Goal: Communication & Community: Ask a question

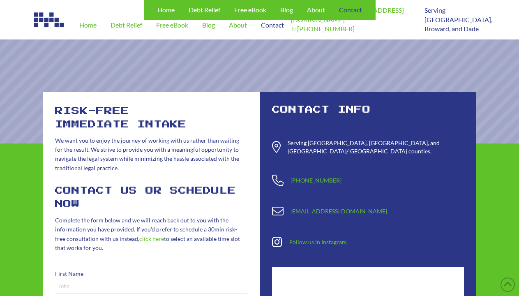
scroll to position [269, 0]
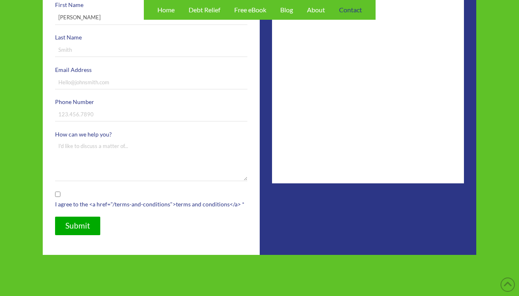
type input "[PERSON_NAME]"
type input "[EMAIL_ADDRESS][DOMAIN_NAME]"
type input "[PHONE_NUMBER]"
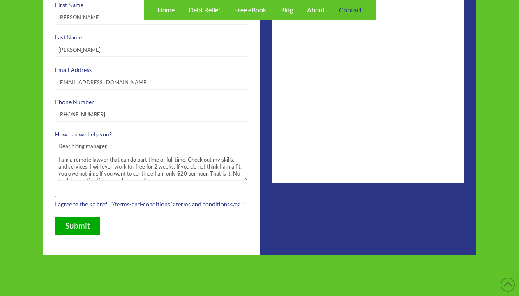
type textarea "Dear hiring manager, I am a remote lawyer that can do part time or full time. C…"
click at [58, 194] on input "I agree to the <a href="/terms-and-conditions">terms and conditions</a> *" at bounding box center [57, 194] width 5 height 5
checkbox input "true"
